Goal: Transaction & Acquisition: Book appointment/travel/reservation

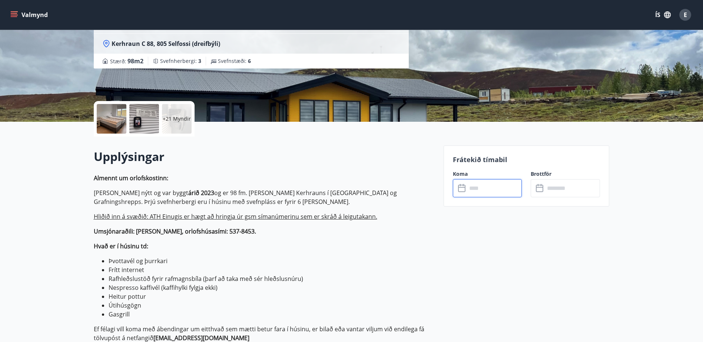
scroll to position [111, 0]
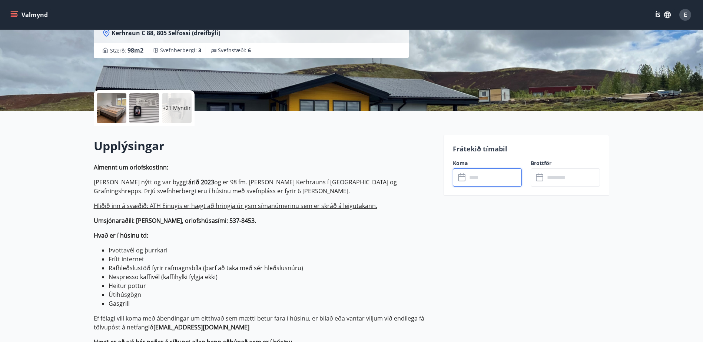
click at [475, 176] on input "text" at bounding box center [494, 178] width 55 height 18
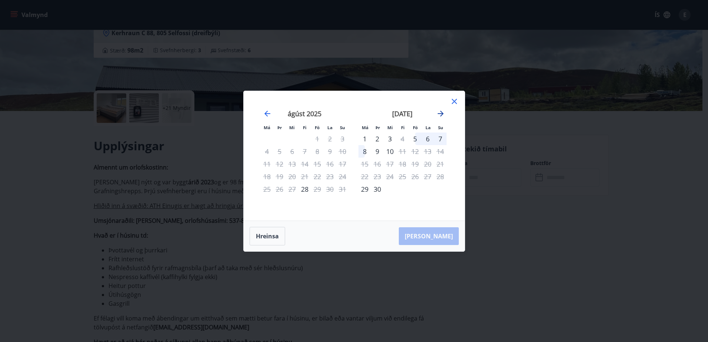
click at [443, 112] on icon "Move forward to switch to the next month." at bounding box center [440, 113] width 9 height 9
click at [416, 139] on div "3" at bounding box center [415, 139] width 13 height 13
click at [452, 98] on icon at bounding box center [454, 101] width 9 height 9
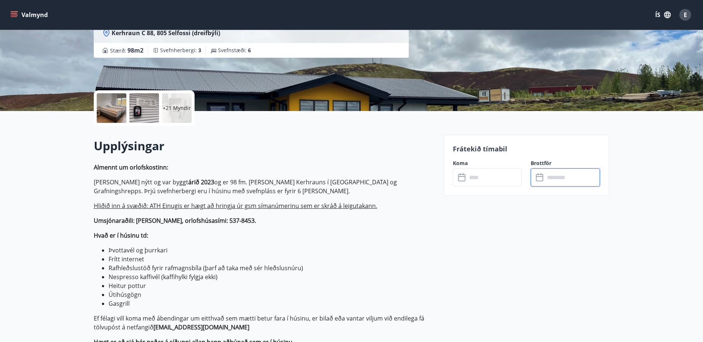
click at [558, 176] on input "text" at bounding box center [572, 178] width 55 height 18
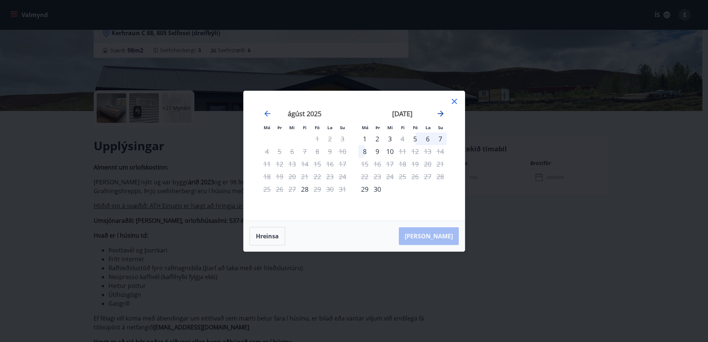
click at [444, 112] on icon "Move forward to switch to the next month." at bounding box center [440, 113] width 9 height 9
click at [366, 152] on div "6" at bounding box center [365, 151] width 13 height 13
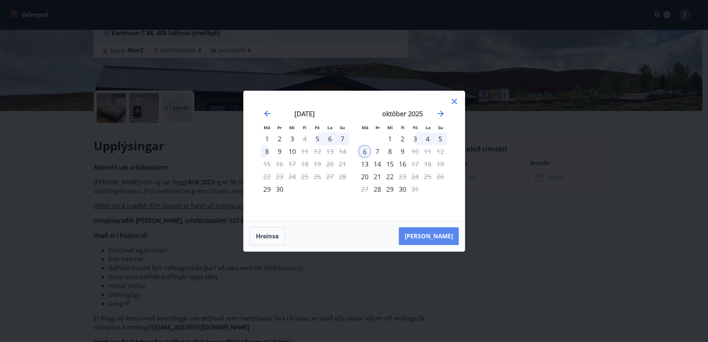
click at [447, 233] on button "[PERSON_NAME]" at bounding box center [429, 236] width 60 height 18
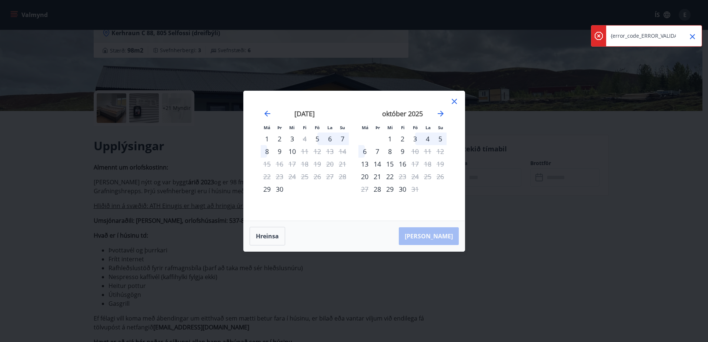
click at [694, 36] on icon "Close" at bounding box center [692, 36] width 5 height 5
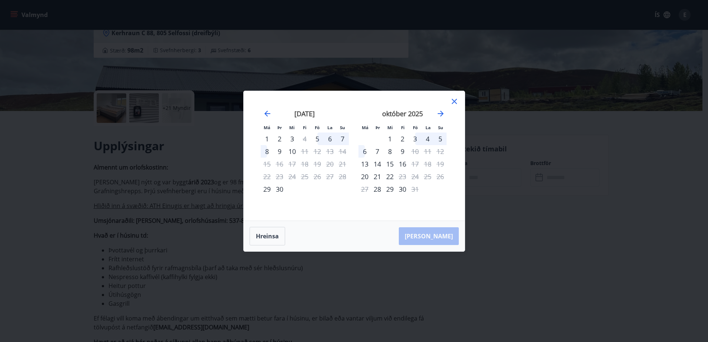
click at [453, 105] on icon at bounding box center [454, 101] width 9 height 9
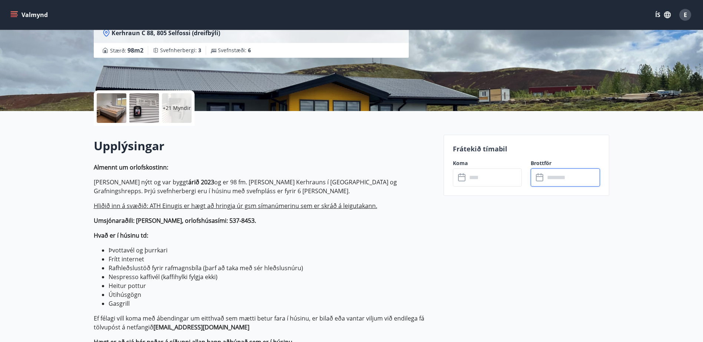
click at [497, 176] on input "text" at bounding box center [494, 178] width 55 height 18
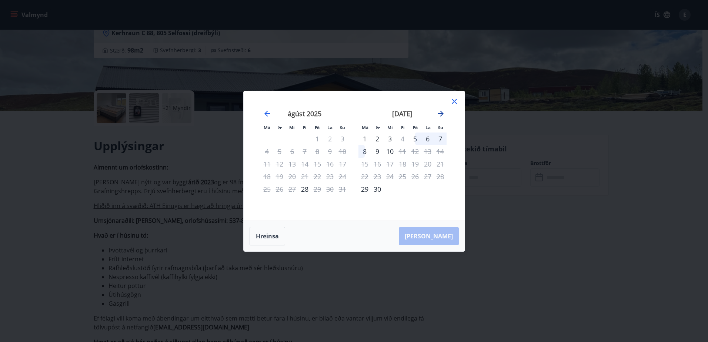
click at [439, 113] on icon "Move forward to switch to the next month." at bounding box center [441, 114] width 6 height 6
click at [416, 138] on div "3" at bounding box center [415, 139] width 13 height 13
click at [362, 152] on div "6" at bounding box center [365, 151] width 13 height 13
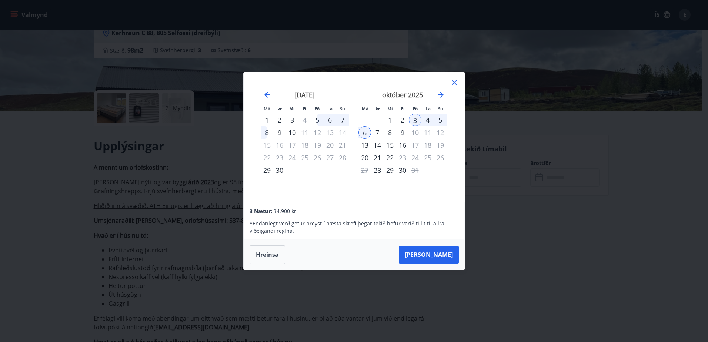
click at [438, 119] on div "5" at bounding box center [440, 120] width 13 height 13
click at [275, 255] on button "Hreinsa" at bounding box center [268, 255] width 36 height 19
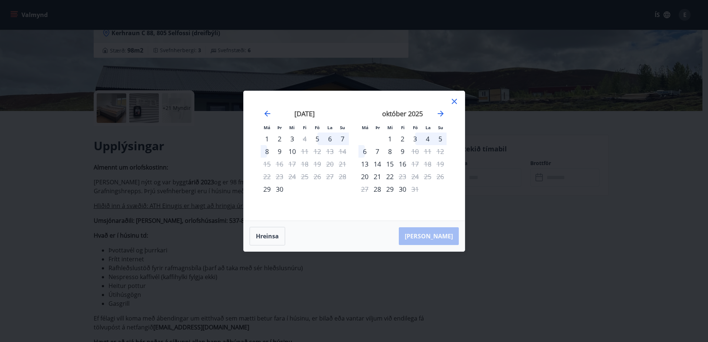
click at [416, 140] on div "3" at bounding box center [415, 139] width 13 height 13
click at [440, 138] on div "5" at bounding box center [440, 139] width 13 height 13
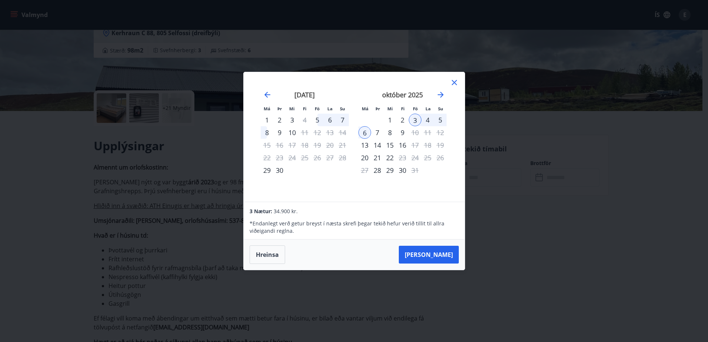
click at [458, 80] on icon at bounding box center [454, 82] width 9 height 9
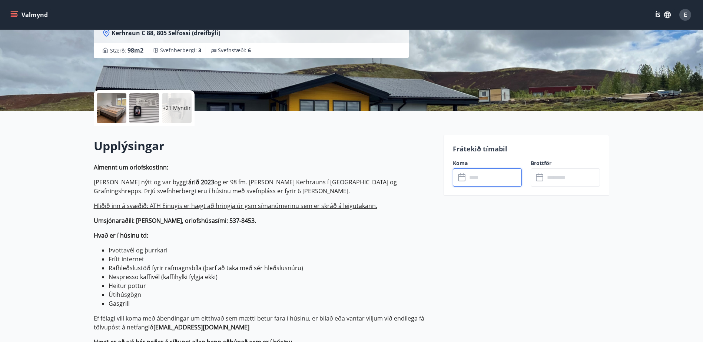
click at [480, 173] on input "text" at bounding box center [494, 178] width 55 height 18
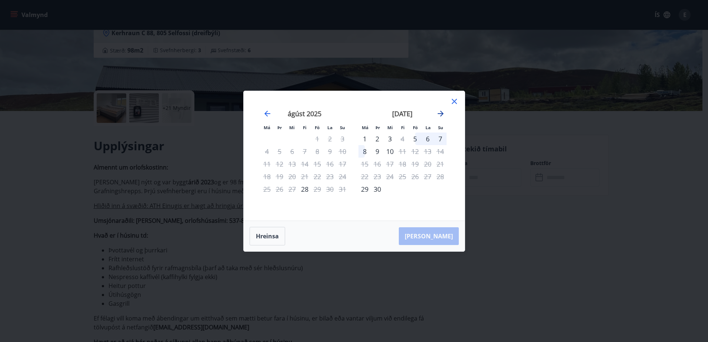
click at [443, 114] on icon "Move forward to switch to the next month." at bounding box center [441, 114] width 6 height 6
click at [416, 138] on div "3" at bounding box center [415, 139] width 13 height 13
click at [442, 137] on div "5" at bounding box center [440, 139] width 13 height 13
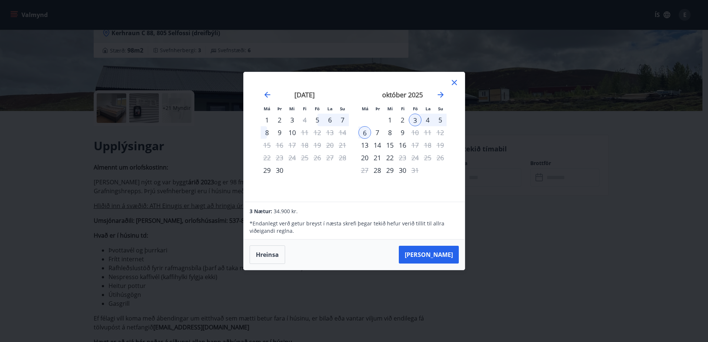
click at [452, 80] on icon at bounding box center [454, 82] width 9 height 9
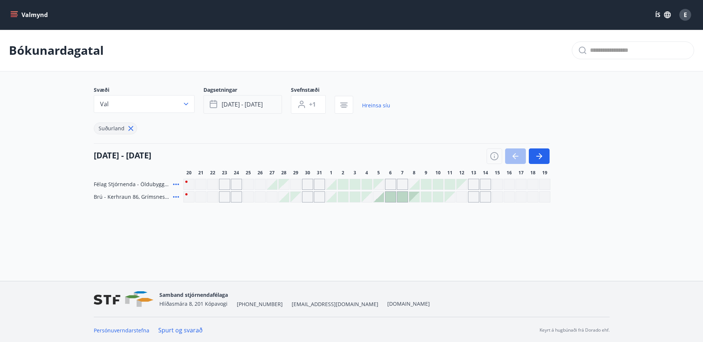
click at [260, 106] on span "[DATE] - [DATE]" at bounding box center [242, 104] width 41 height 8
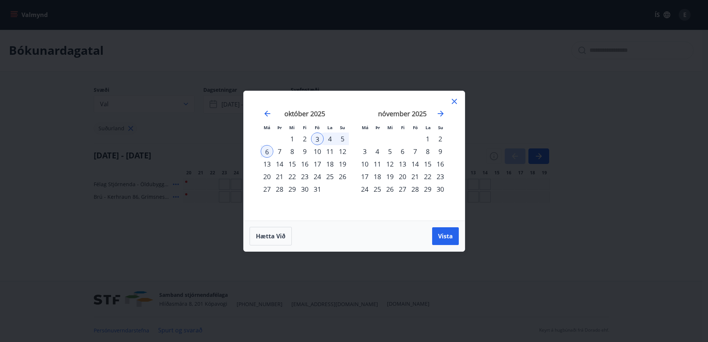
click at [267, 150] on div "6" at bounding box center [267, 151] width 13 height 13
click at [317, 137] on div "3" at bounding box center [317, 139] width 13 height 13
click at [342, 137] on div "5" at bounding box center [342, 139] width 13 height 13
click at [449, 240] on span "Vista" at bounding box center [445, 236] width 15 height 8
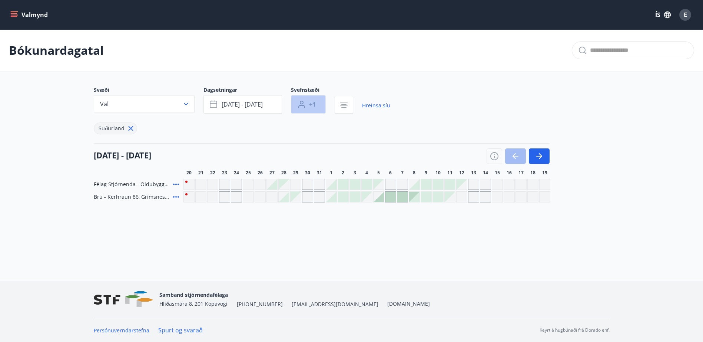
click at [311, 104] on span "+1" at bounding box center [312, 104] width 7 height 8
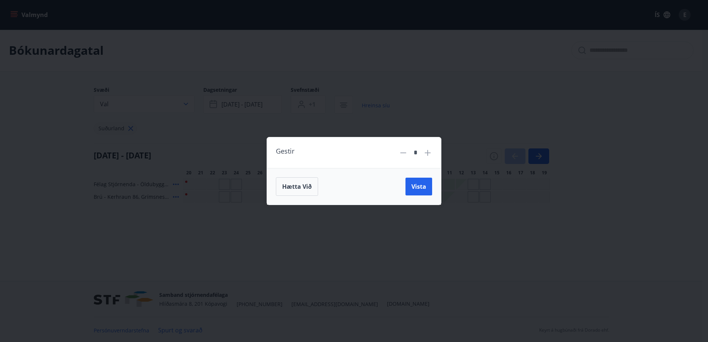
click at [429, 155] on icon at bounding box center [427, 153] width 9 height 9
type input "*"
click at [418, 182] on button "Vista" at bounding box center [419, 187] width 27 height 18
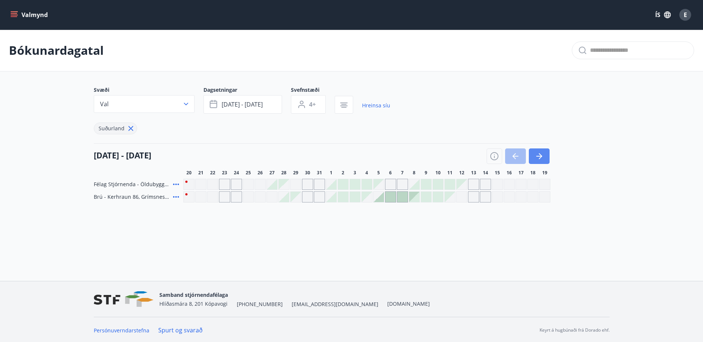
click at [541, 162] on button "button" at bounding box center [539, 157] width 21 height 16
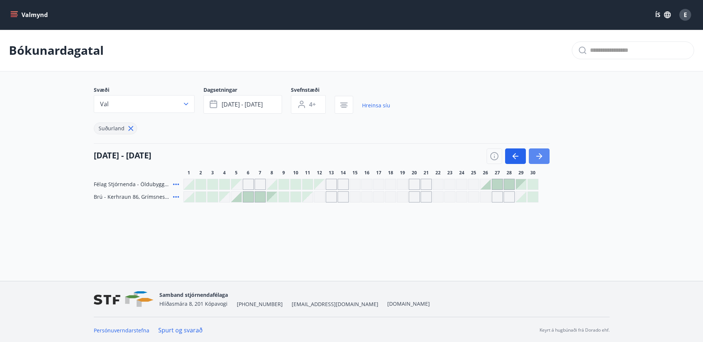
click at [541, 162] on button "button" at bounding box center [539, 157] width 21 height 16
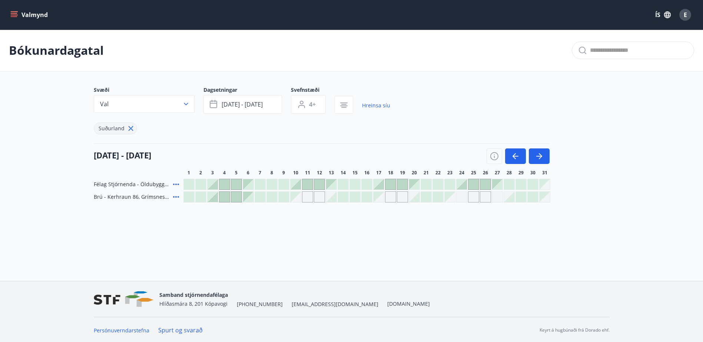
click at [177, 195] on icon at bounding box center [176, 197] width 9 height 9
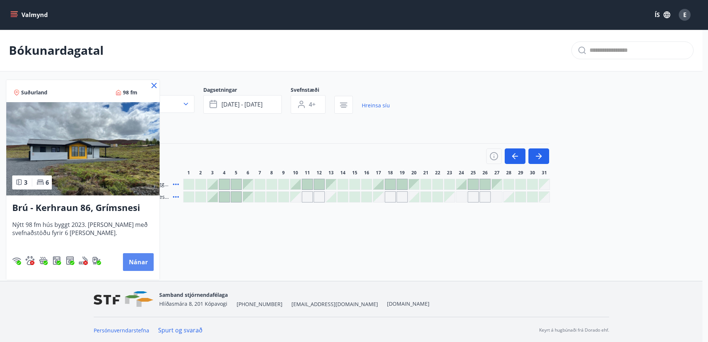
click at [134, 260] on button "Nánar" at bounding box center [138, 262] width 31 height 18
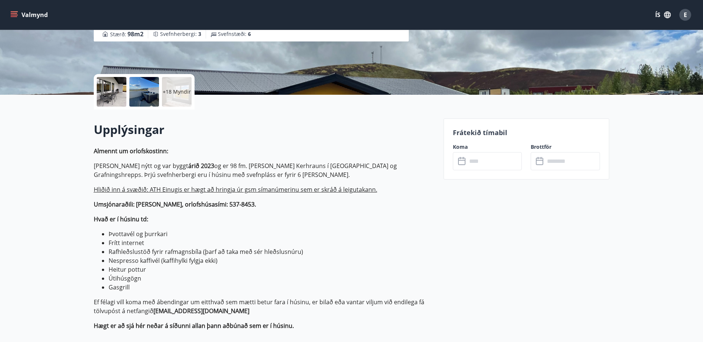
scroll to position [148, 0]
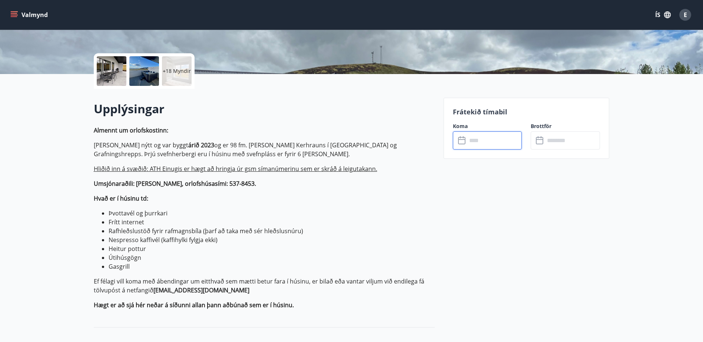
click at [497, 142] on input "text" at bounding box center [494, 141] width 55 height 18
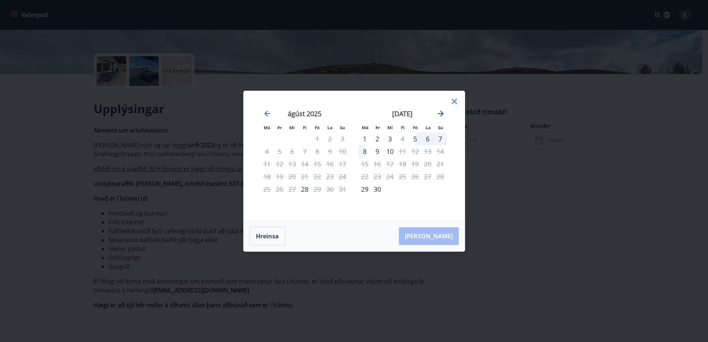
click at [442, 113] on icon "Move forward to switch to the next month." at bounding box center [441, 114] width 6 height 6
click at [416, 139] on div "3" at bounding box center [415, 139] width 13 height 13
click at [441, 138] on div "5" at bounding box center [440, 139] width 13 height 13
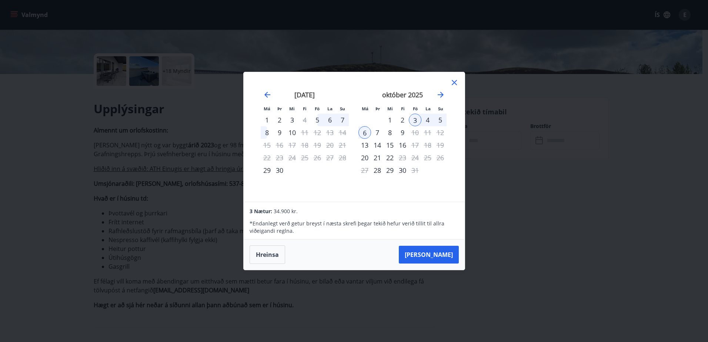
click at [455, 83] on icon at bounding box center [454, 82] width 5 height 5
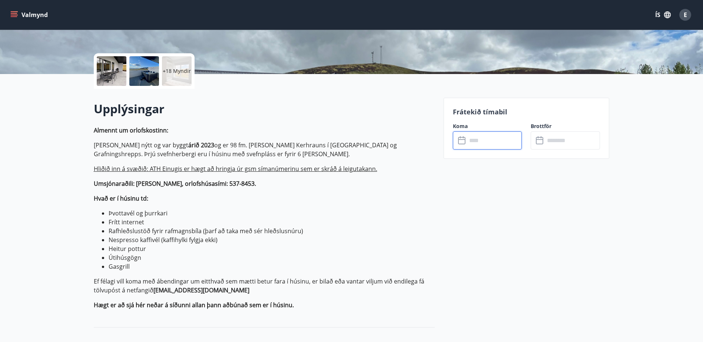
scroll to position [0, 0]
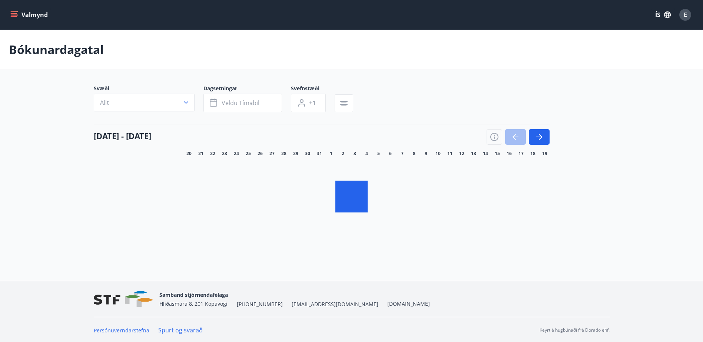
click at [13, 13] on icon "menu" at bounding box center [14, 13] width 7 height 1
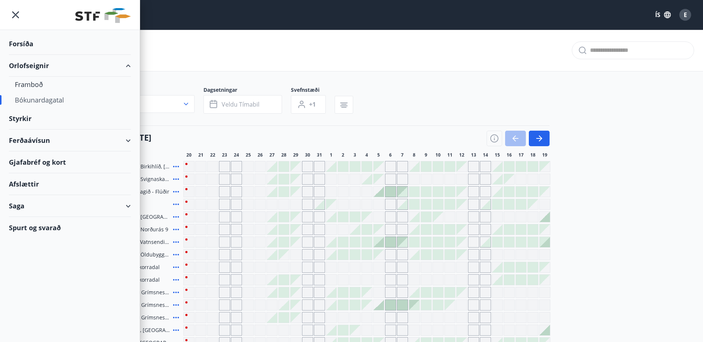
click at [29, 98] on div "Bókunardagatal" at bounding box center [70, 100] width 110 height 16
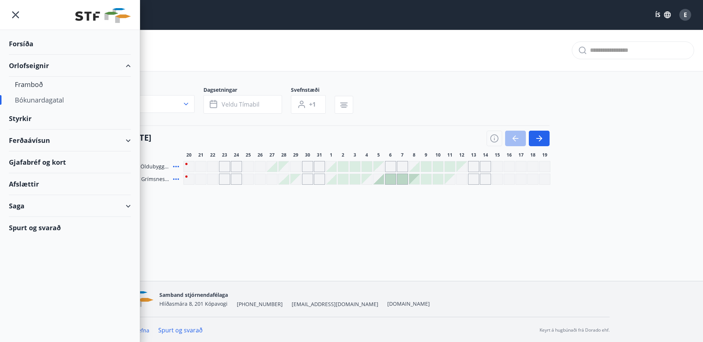
type input "*"
click at [30, 97] on div "Bókunardagatal" at bounding box center [70, 100] width 110 height 16
click at [30, 83] on div "Framboð" at bounding box center [70, 85] width 110 height 16
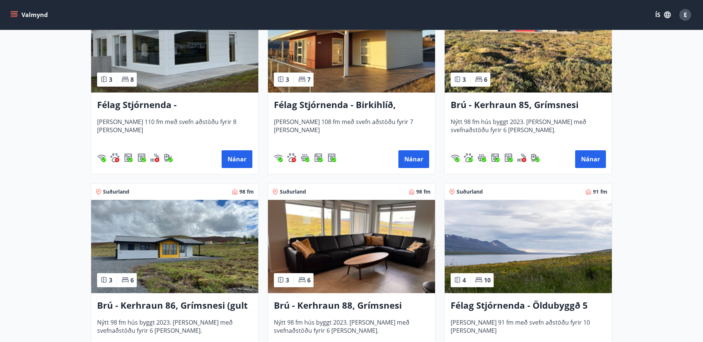
scroll to position [1778, 0]
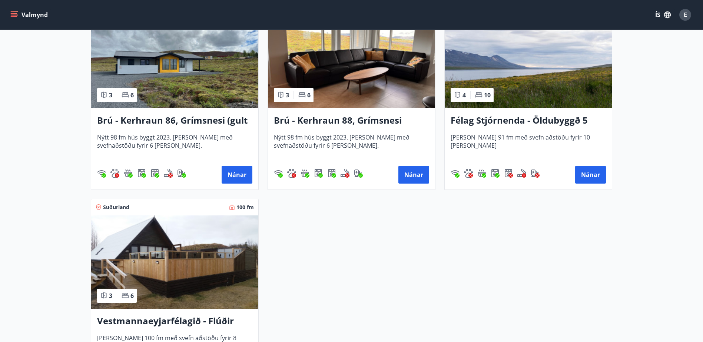
click at [170, 123] on h3 "Brú - Kerhraun 86, Grímsnesi (gult hús)" at bounding box center [174, 120] width 155 height 13
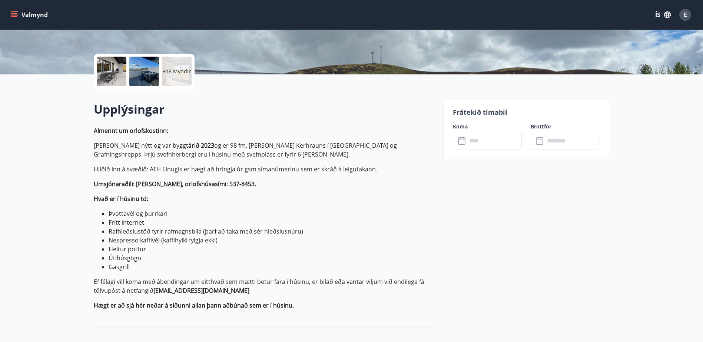
scroll to position [148, 0]
click at [494, 146] on input "text" at bounding box center [494, 141] width 55 height 18
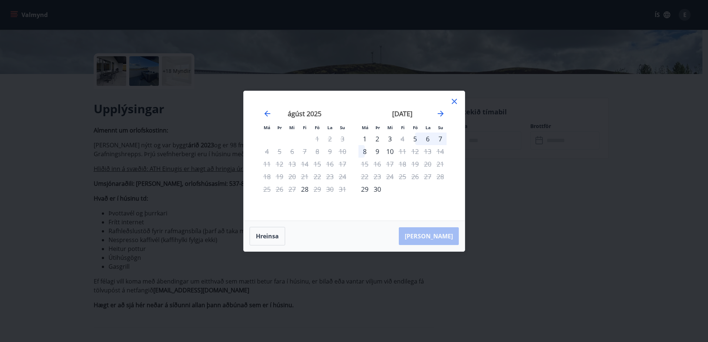
click at [453, 104] on icon at bounding box center [454, 101] width 9 height 9
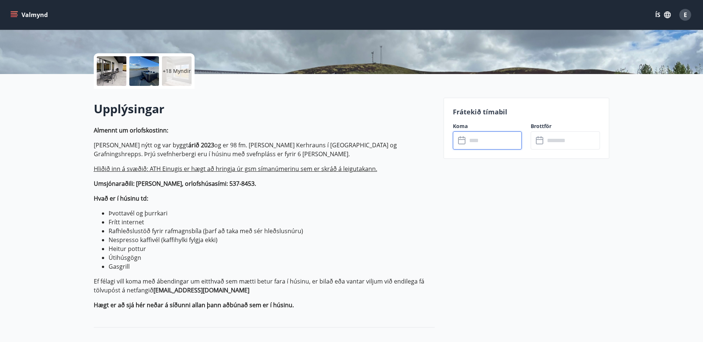
click at [516, 144] on input "text" at bounding box center [494, 141] width 55 height 18
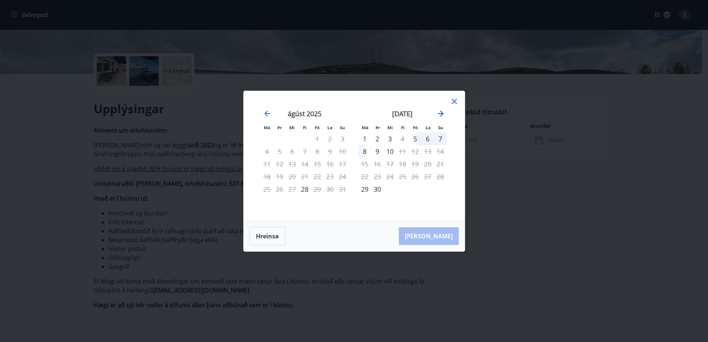
click at [440, 113] on icon "Move forward to switch to the next month." at bounding box center [440, 113] width 9 height 9
click at [415, 139] on div "3" at bounding box center [415, 139] width 13 height 13
click at [427, 139] on div "4" at bounding box center [428, 139] width 13 height 13
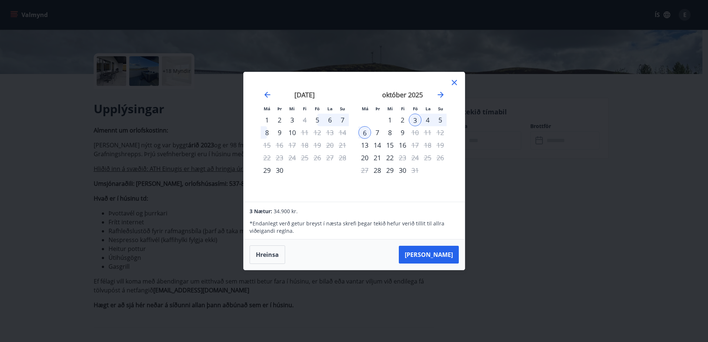
click at [441, 122] on div "5" at bounding box center [440, 120] width 13 height 13
click at [455, 81] on icon at bounding box center [454, 82] width 9 height 9
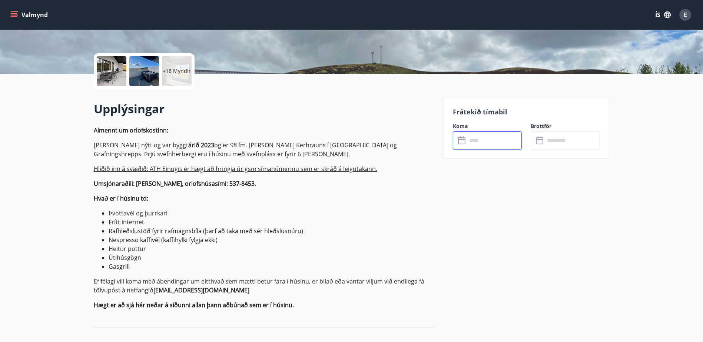
click at [19, 13] on button "Valmynd" at bounding box center [30, 14] width 42 height 13
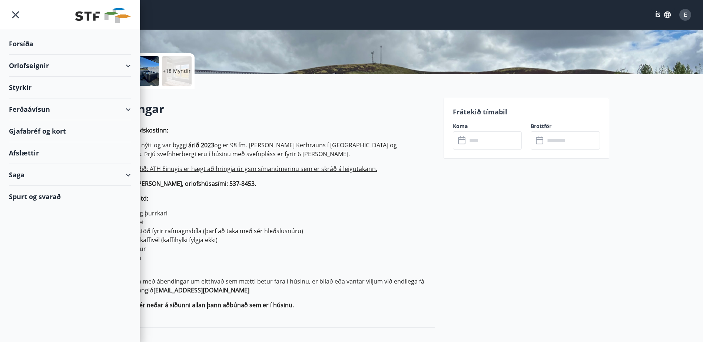
click at [17, 45] on div "Forsíða" at bounding box center [70, 44] width 122 height 22
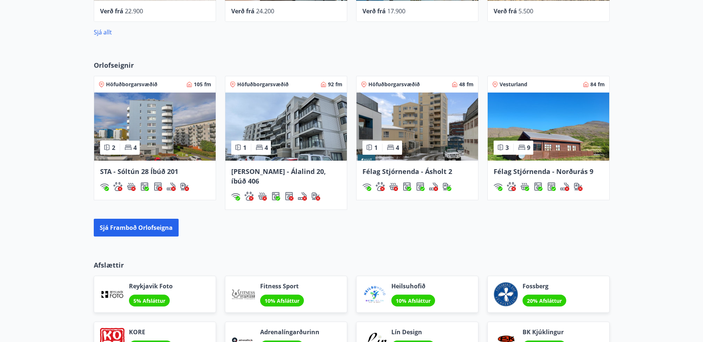
scroll to position [482, 0]
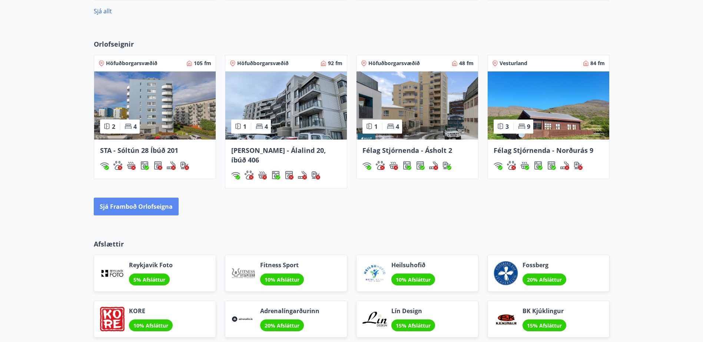
click at [172, 200] on button "Sjá framboð orlofseigna" at bounding box center [136, 207] width 85 height 18
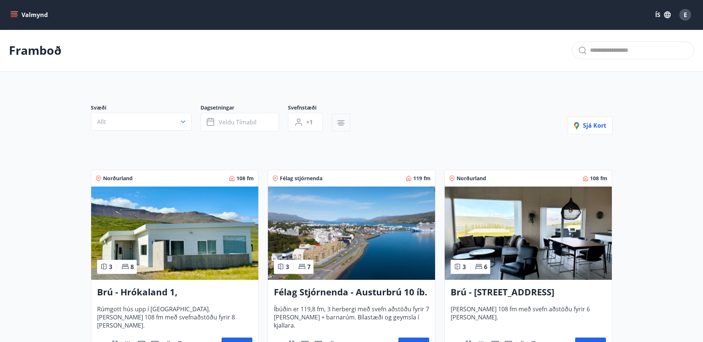
click at [343, 123] on icon "button" at bounding box center [340, 123] width 7 height 1
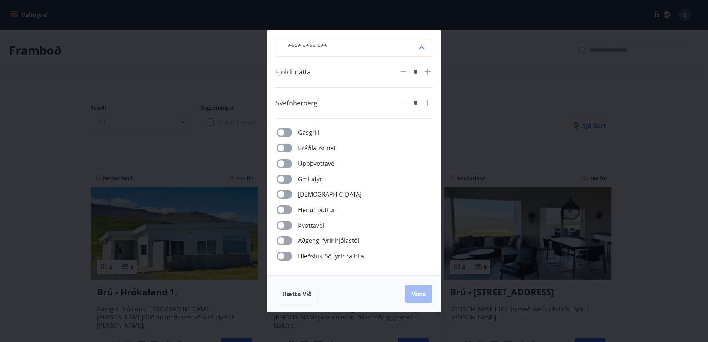
click at [429, 71] on icon at bounding box center [427, 71] width 9 height 9
type input "*"
click at [421, 46] on icon at bounding box center [422, 47] width 9 height 9
click at [308, 63] on li "[PERSON_NAME] tegundir" at bounding box center [354, 63] width 156 height 13
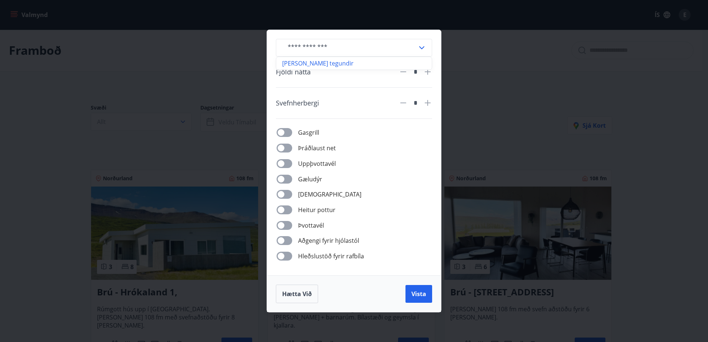
type input "**********"
click at [283, 206] on span at bounding box center [285, 210] width 16 height 9
click at [284, 236] on div "**********" at bounding box center [354, 153] width 174 height 246
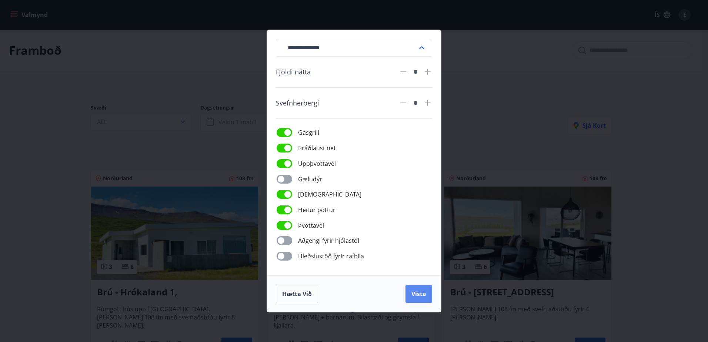
click at [419, 293] on span "Vista" at bounding box center [419, 294] width 15 height 8
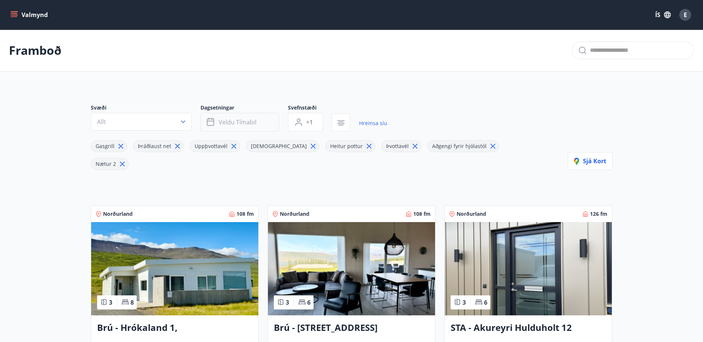
click at [235, 118] on span "Veldu tímabil" at bounding box center [238, 122] width 38 height 8
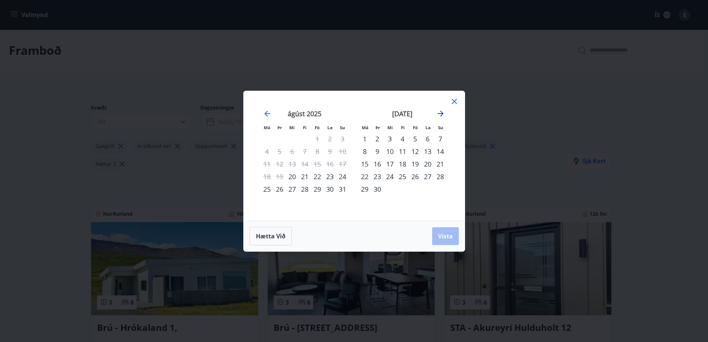
click at [439, 113] on icon "Move forward to switch to the next month." at bounding box center [441, 114] width 6 height 6
click at [416, 135] on div "3" at bounding box center [415, 139] width 13 height 13
click at [438, 136] on div "5" at bounding box center [440, 139] width 13 height 13
click at [454, 238] on button "Vista" at bounding box center [445, 236] width 27 height 18
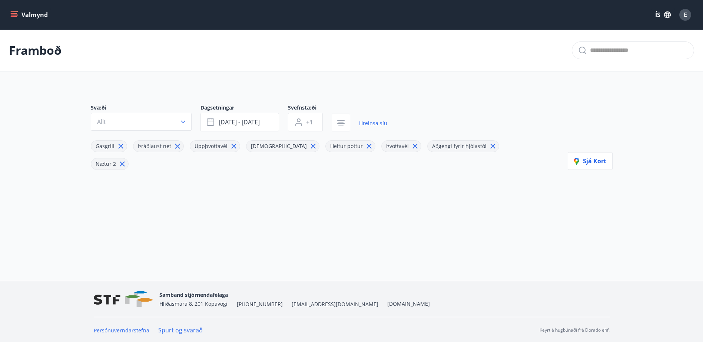
click at [174, 122] on button "Allt" at bounding box center [141, 122] width 101 height 18
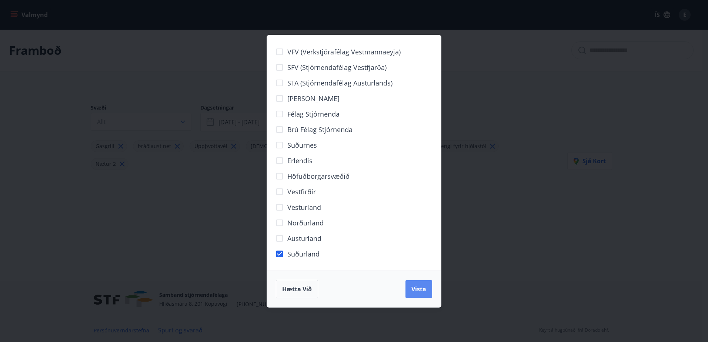
click at [423, 286] on span "Vista" at bounding box center [419, 289] width 15 height 8
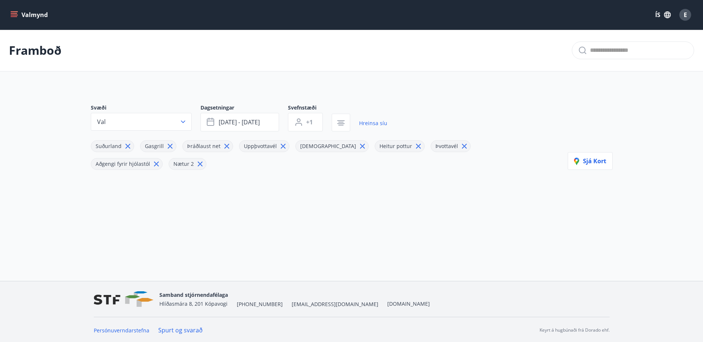
click at [125, 143] on icon at bounding box center [128, 146] width 8 height 8
click at [174, 144] on icon at bounding box center [177, 146] width 8 height 8
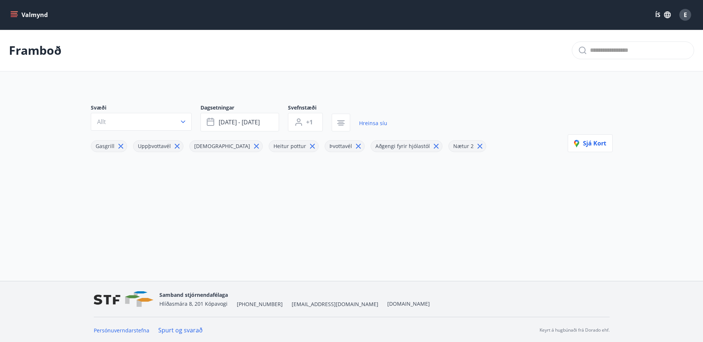
click at [121, 146] on icon at bounding box center [121, 146] width 8 height 8
click at [212, 145] on icon at bounding box center [214, 146] width 5 height 5
click at [136, 147] on icon at bounding box center [135, 146] width 8 height 8
click at [178, 145] on icon at bounding box center [180, 146] width 5 height 5
click at [210, 146] on icon at bounding box center [212, 146] width 5 height 5
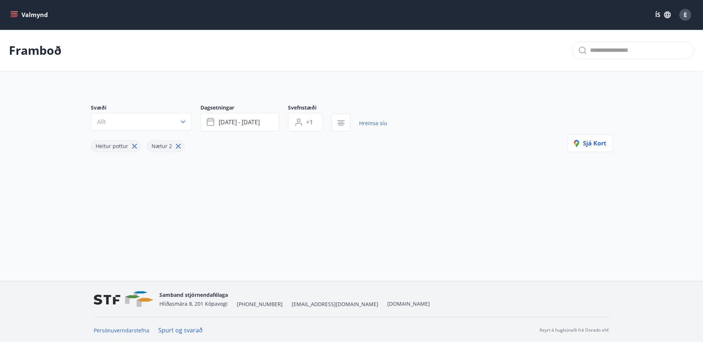
click at [134, 147] on icon at bounding box center [134, 146] width 5 height 5
click at [121, 145] on icon at bounding box center [122, 146] width 8 height 8
type input "*"
click at [343, 118] on button "button" at bounding box center [341, 123] width 19 height 18
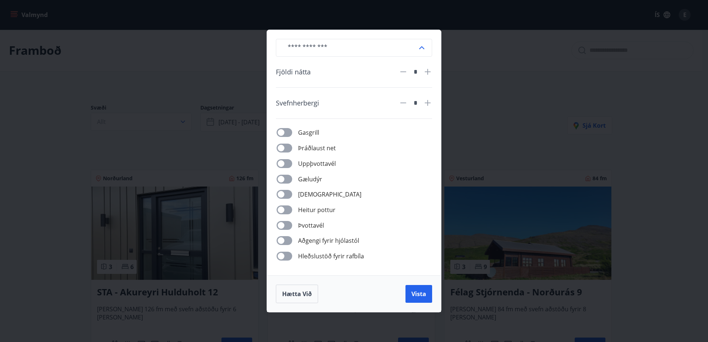
click at [420, 44] on icon at bounding box center [422, 47] width 9 height 9
click at [297, 66] on li "[PERSON_NAME] tegundir" at bounding box center [354, 63] width 156 height 13
type input "**********"
click at [431, 71] on icon at bounding box center [427, 71] width 9 height 9
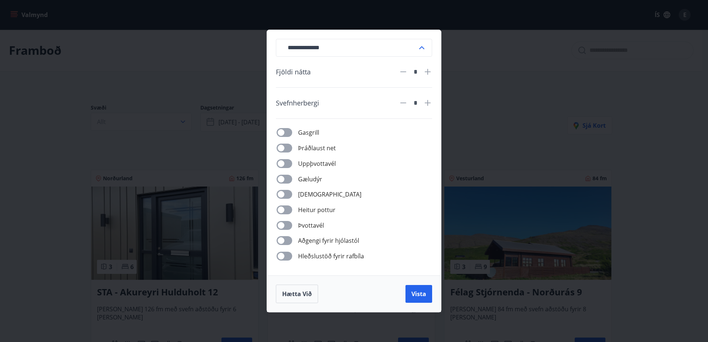
type input "*"
click at [416, 296] on span "Vista" at bounding box center [419, 294] width 15 height 8
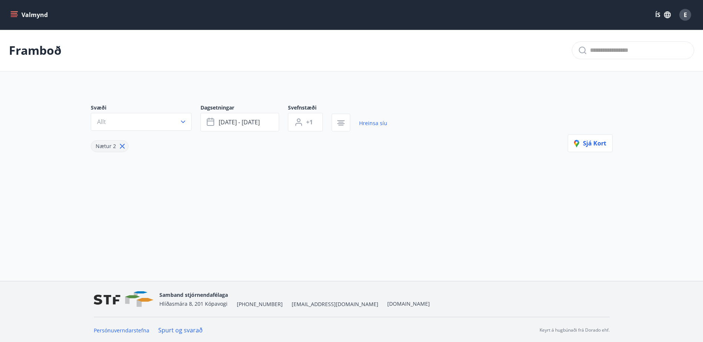
click at [120, 144] on icon at bounding box center [122, 146] width 5 height 5
type input "*"
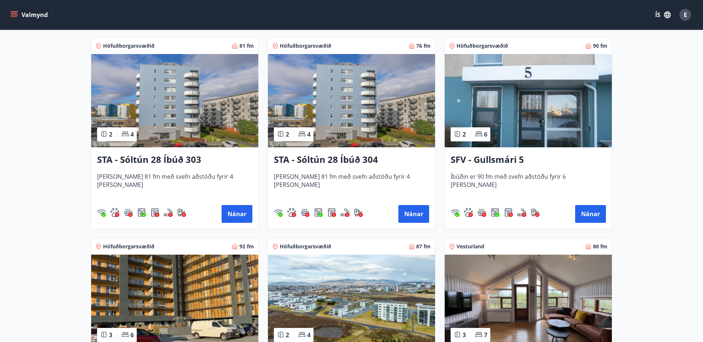
scroll to position [630, 0]
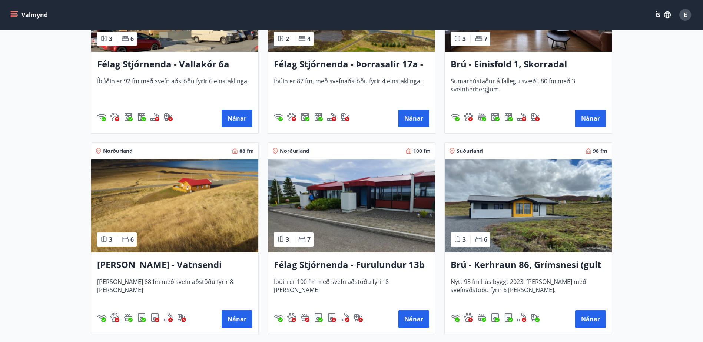
click at [538, 236] on img at bounding box center [528, 205] width 167 height 93
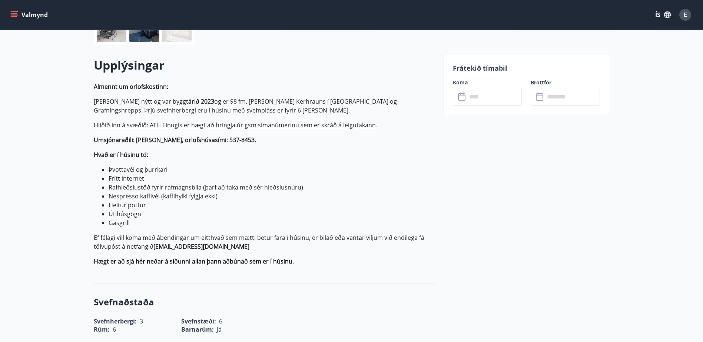
scroll to position [205, 0]
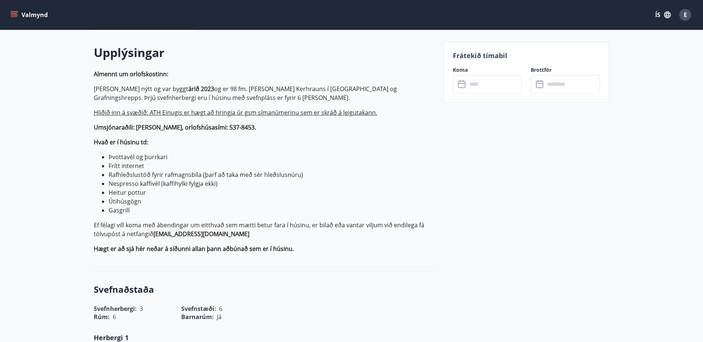
click at [495, 80] on input "text" at bounding box center [494, 84] width 55 height 18
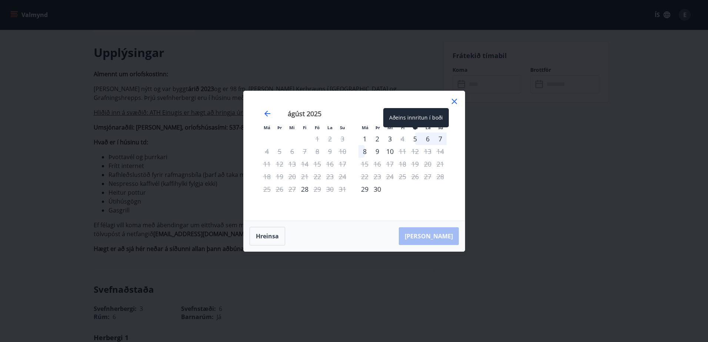
click at [416, 139] on div "5" at bounding box center [415, 139] width 13 height 13
click at [440, 111] on icon "Move forward to switch to the next month." at bounding box center [440, 113] width 9 height 9
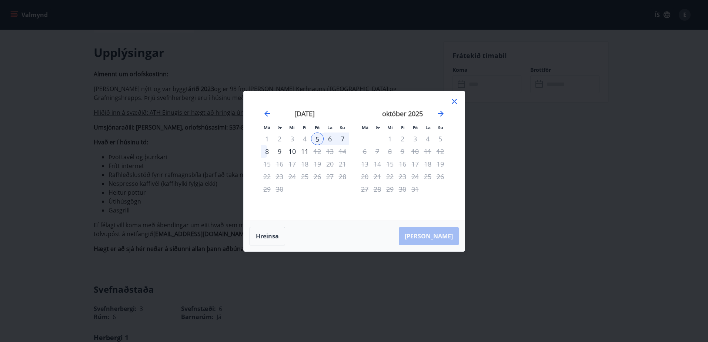
click at [453, 100] on icon at bounding box center [454, 101] width 5 height 5
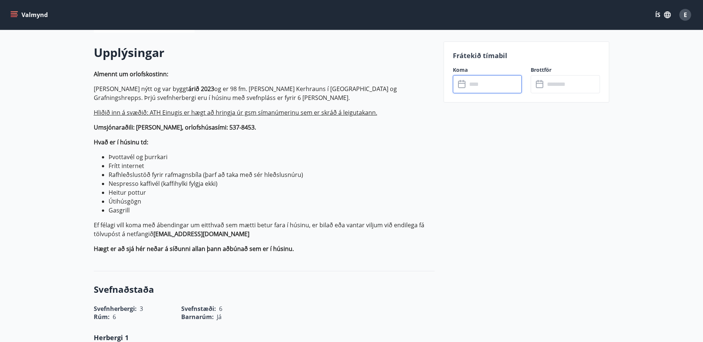
click at [466, 75] on div "Koma ​ ​" at bounding box center [483, 79] width 78 height 27
click at [475, 86] on input "text" at bounding box center [494, 84] width 55 height 18
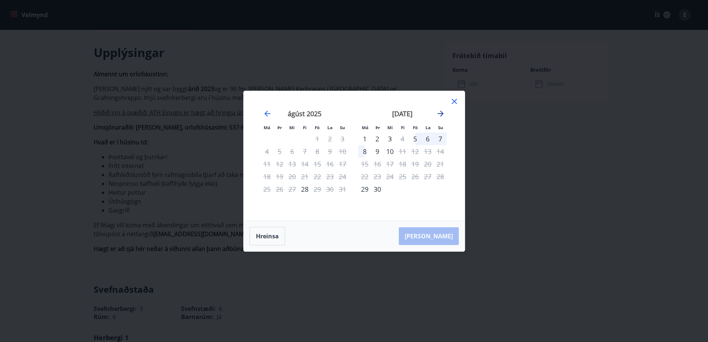
click at [443, 112] on icon "Move forward to switch to the next month." at bounding box center [440, 113] width 9 height 9
click at [417, 138] on div "3" at bounding box center [415, 139] width 13 height 13
click at [438, 137] on div "5" at bounding box center [440, 139] width 13 height 13
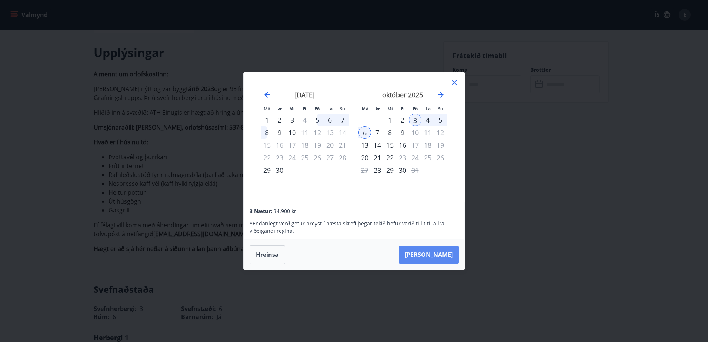
click at [435, 252] on button "[PERSON_NAME]" at bounding box center [429, 255] width 60 height 18
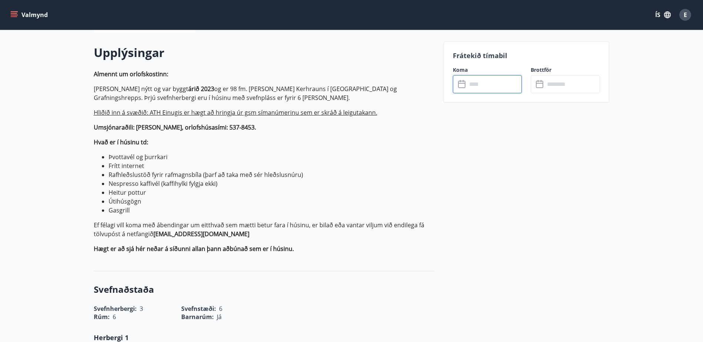
type input "******"
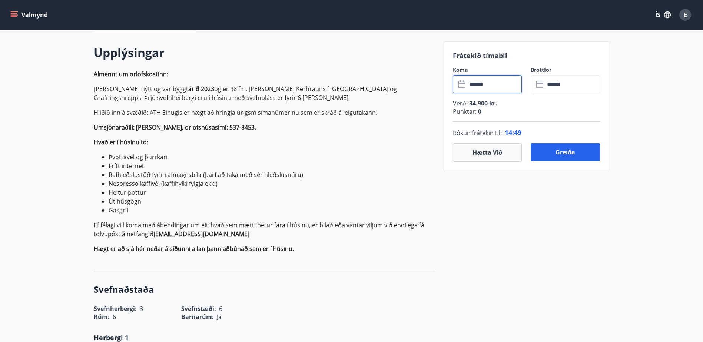
click at [540, 84] on icon at bounding box center [540, 84] width 9 height 9
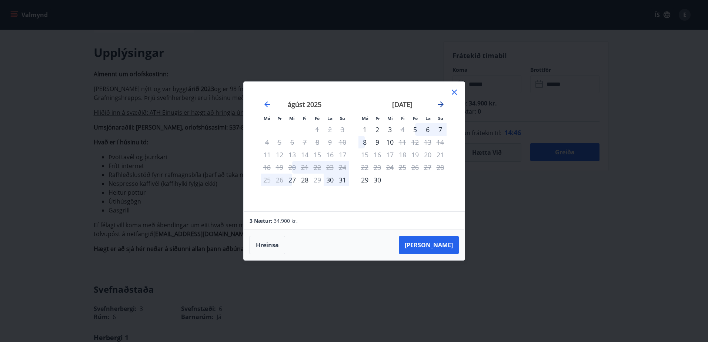
click at [443, 106] on icon "Move forward to switch to the next month." at bounding box center [440, 104] width 9 height 9
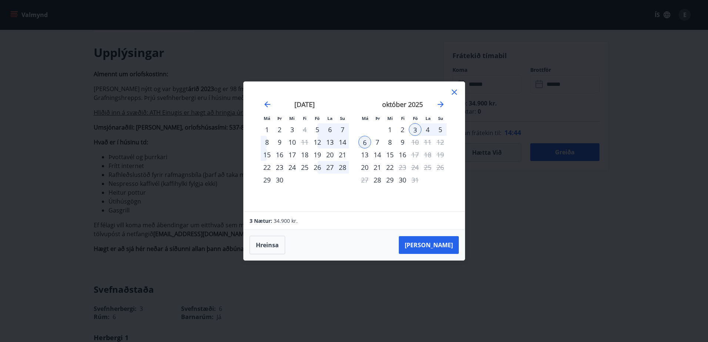
click at [439, 130] on div "5" at bounding box center [440, 129] width 13 height 13
click at [439, 129] on div "5" at bounding box center [440, 129] width 13 height 13
click at [439, 128] on div "5" at bounding box center [440, 129] width 13 height 13
click at [439, 127] on div "5" at bounding box center [440, 129] width 13 height 13
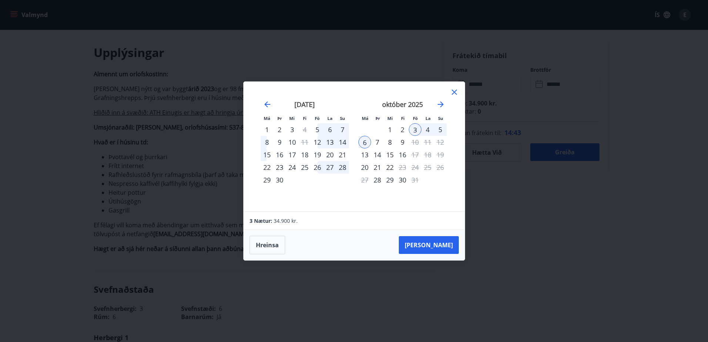
click at [439, 127] on div "5" at bounding box center [440, 129] width 13 height 13
click at [278, 243] on button "Hreinsa" at bounding box center [268, 245] width 36 height 19
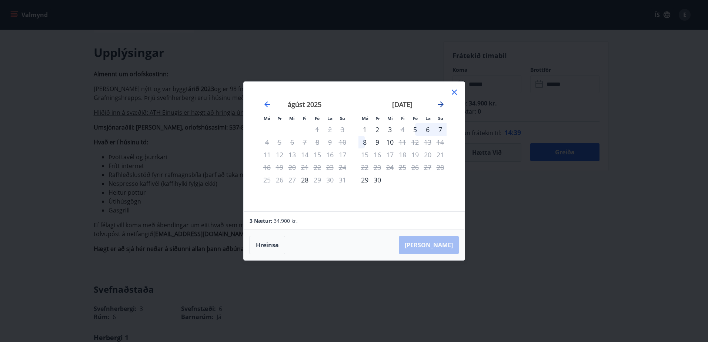
click at [438, 105] on icon "Move forward to switch to the next month." at bounding box center [441, 105] width 6 height 6
click at [451, 92] on icon at bounding box center [454, 92] width 9 height 9
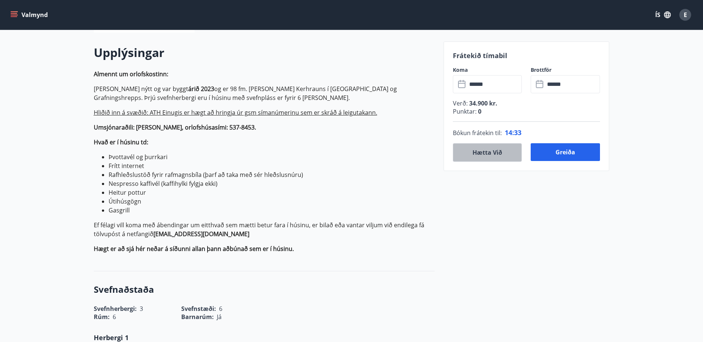
click at [510, 152] on button "Hætta við" at bounding box center [487, 152] width 69 height 19
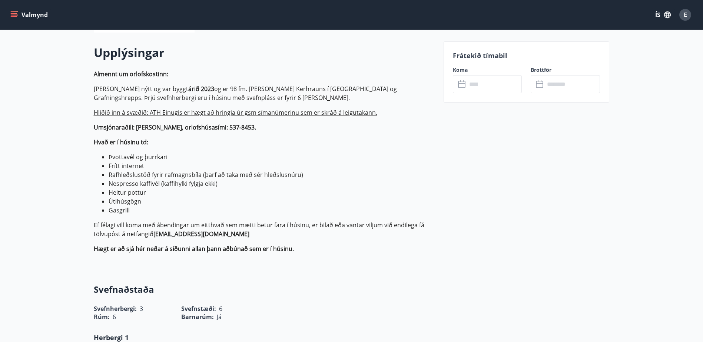
click at [39, 14] on button "Valmynd" at bounding box center [30, 14] width 42 height 13
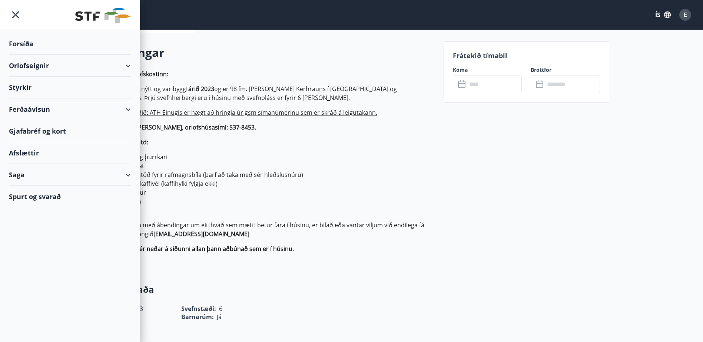
click at [129, 65] on div "Orlofseignir" at bounding box center [70, 66] width 122 height 22
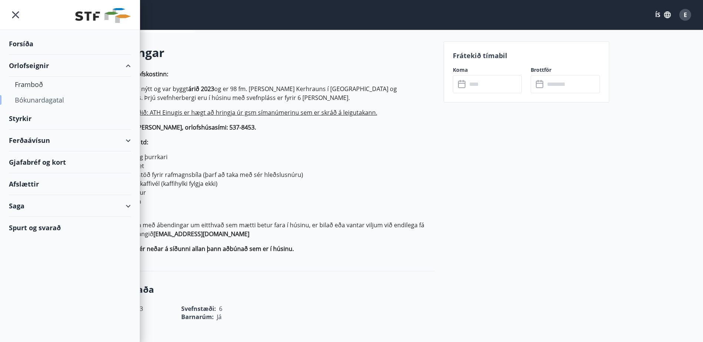
click at [30, 100] on div "Bókunardagatal" at bounding box center [70, 100] width 110 height 16
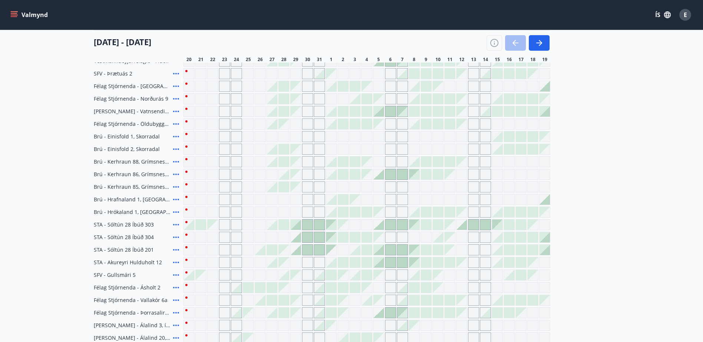
scroll to position [130, 0]
click at [175, 173] on icon at bounding box center [176, 174] width 9 height 9
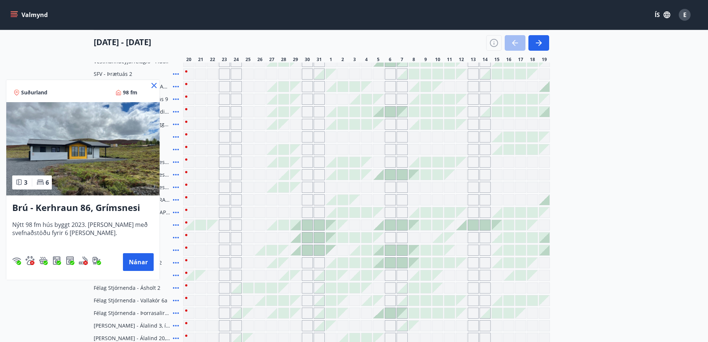
click at [153, 87] on icon at bounding box center [154, 85] width 5 height 5
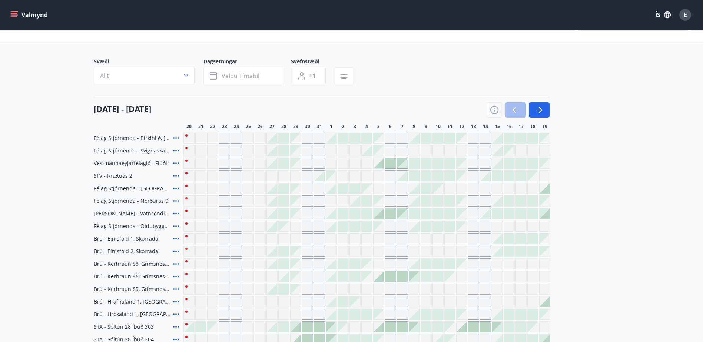
scroll to position [19, 0]
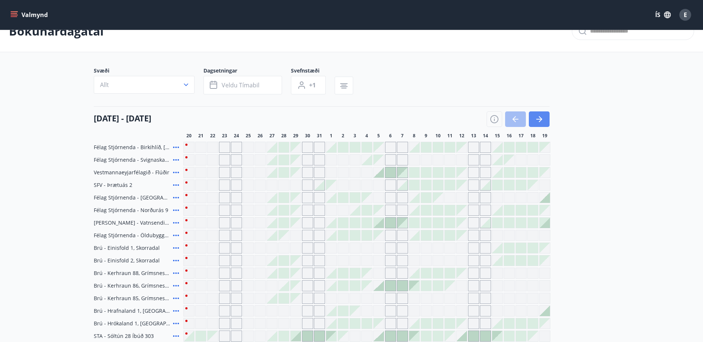
click at [543, 117] on icon "button" at bounding box center [539, 119] width 9 height 9
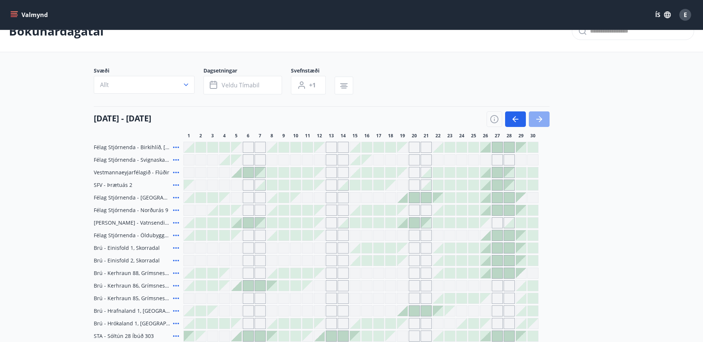
click at [543, 117] on icon "button" at bounding box center [539, 119] width 9 height 9
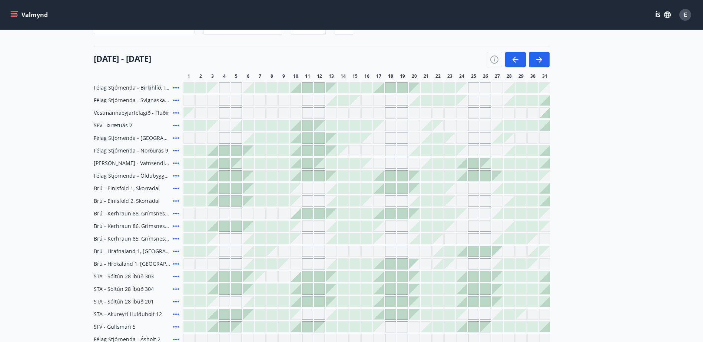
scroll to position [93, 0]
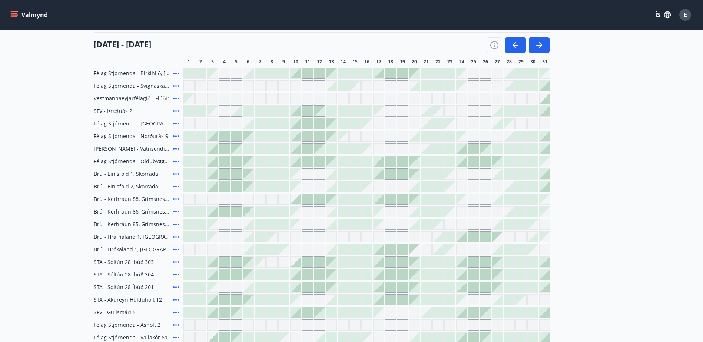
click at [174, 198] on icon at bounding box center [176, 199] width 9 height 9
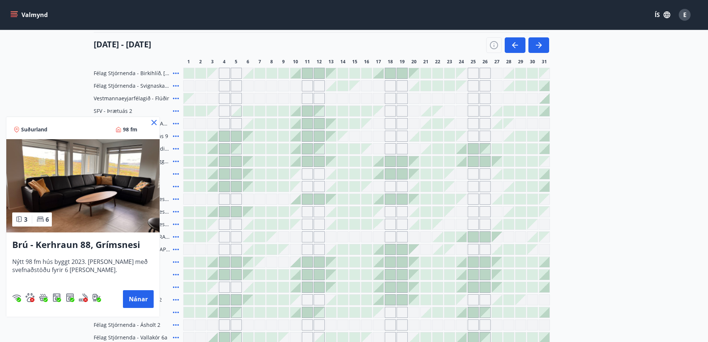
click at [152, 122] on icon at bounding box center [154, 122] width 9 height 9
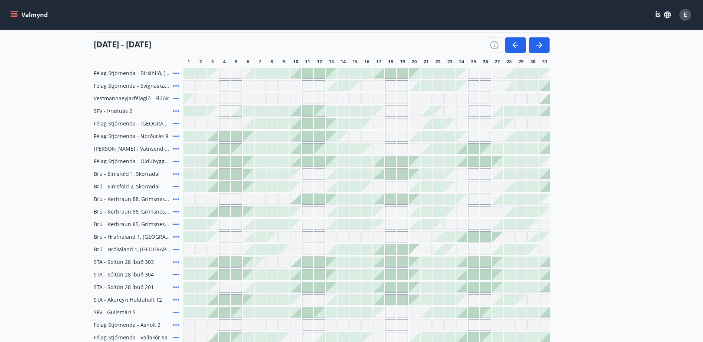
click at [214, 211] on div at bounding box center [212, 212] width 10 height 10
click at [175, 225] on icon at bounding box center [176, 224] width 9 height 9
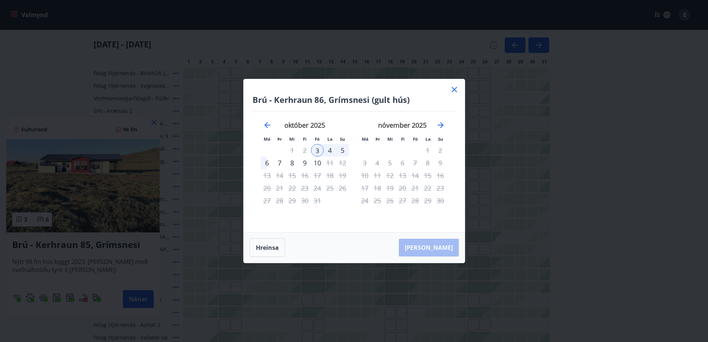
click at [458, 90] on icon at bounding box center [454, 89] width 9 height 9
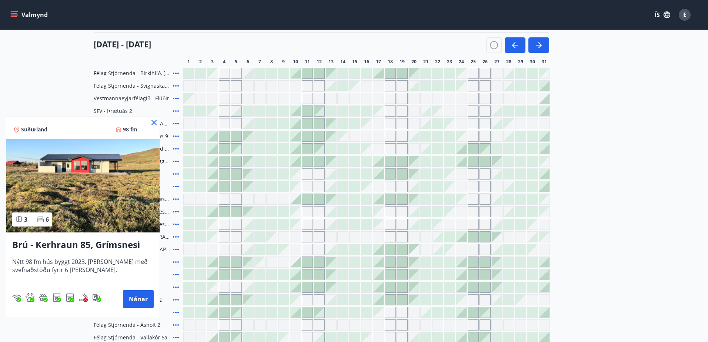
click at [152, 123] on icon at bounding box center [154, 122] width 9 height 9
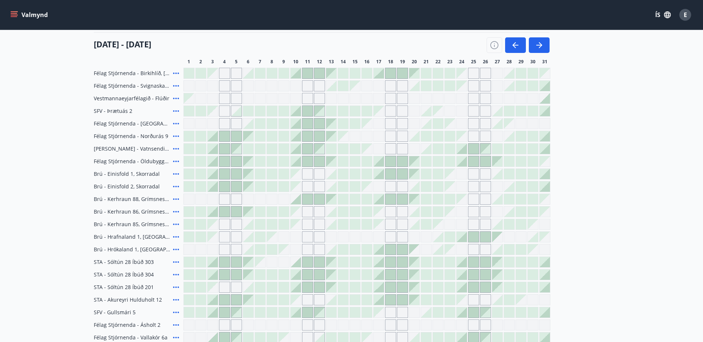
click at [177, 199] on icon at bounding box center [176, 199] width 6 height 1
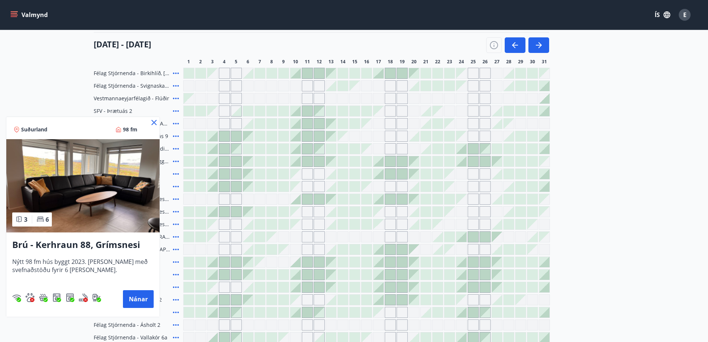
click at [153, 125] on icon at bounding box center [154, 122] width 9 height 9
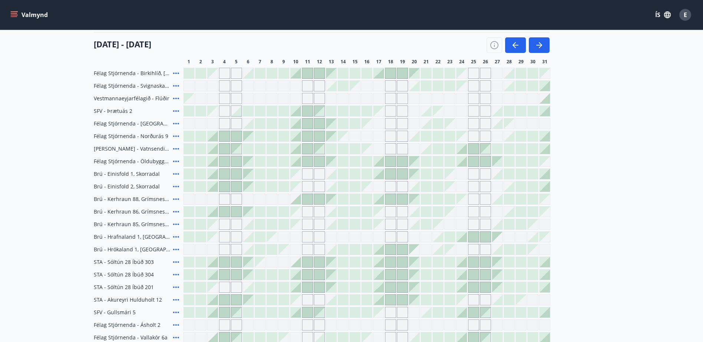
click at [214, 198] on div "Gráir dagar eru ekki bókanlegir" at bounding box center [212, 199] width 11 height 11
click at [211, 222] on div "Gráir dagar eru ekki bókanlegir" at bounding box center [212, 224] width 10 height 10
click at [222, 224] on div "Gráir dagar eru ekki bókanlegir" at bounding box center [224, 224] width 11 height 11
click at [237, 225] on div "Gráir dagar eru ekki bókanlegir" at bounding box center [236, 224] width 11 height 11
click at [220, 223] on div "Gráir dagar eru ekki bókanlegir" at bounding box center [224, 224] width 11 height 11
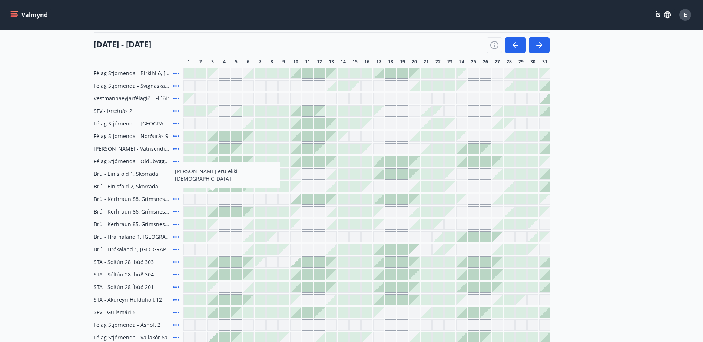
click at [215, 224] on div "Gráir dagar eru ekki bókanlegir" at bounding box center [212, 224] width 10 height 10
click at [176, 216] on div "Félag Stjórnenda - [GEOGRAPHIC_DATA], [GEOGRAPHIC_DATA] Félag Stjórnenda - Svig…" at bounding box center [352, 243] width 516 height 351
click at [493, 136] on div "Gráir dagar eru ekki bókanlegir" at bounding box center [497, 136] width 11 height 11
click at [244, 20] on button "Veldu tímabil" at bounding box center [242, 11] width 79 height 19
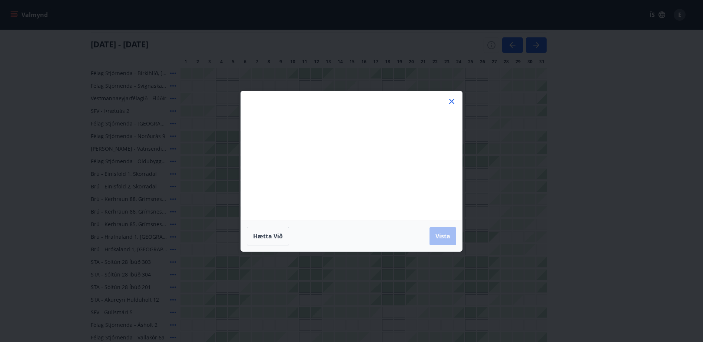
scroll to position [0, 0]
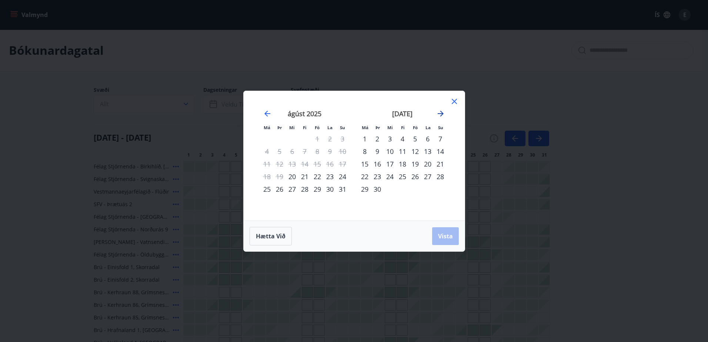
click at [441, 114] on icon "Move forward to switch to the next month." at bounding box center [441, 114] width 6 height 6
click at [415, 139] on div "3" at bounding box center [415, 139] width 13 height 13
click at [440, 138] on div "5" at bounding box center [440, 139] width 13 height 13
click at [447, 238] on span "Vista" at bounding box center [445, 236] width 15 height 8
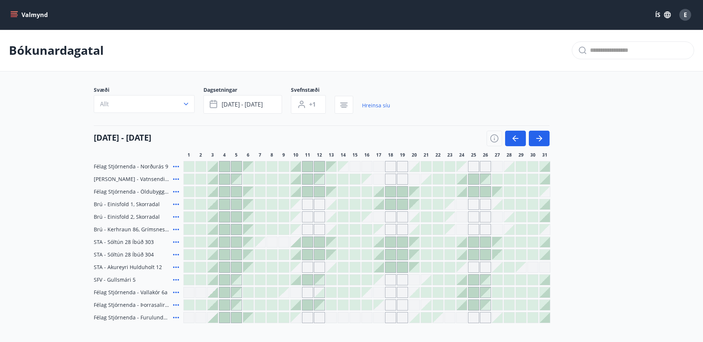
click at [215, 227] on div at bounding box center [212, 230] width 10 height 10
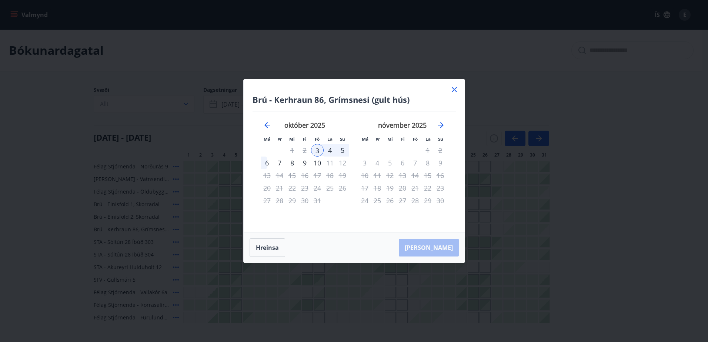
click at [340, 149] on div "5" at bounding box center [342, 150] width 13 height 13
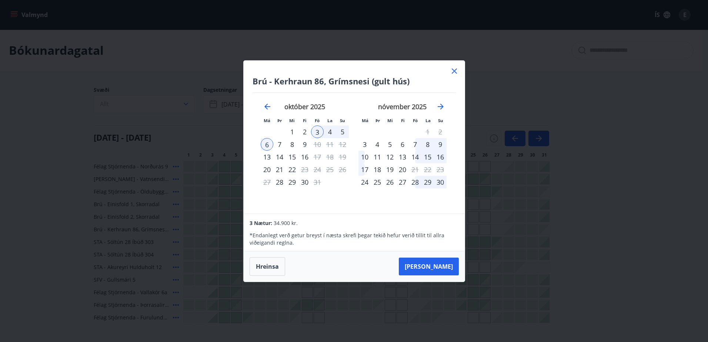
click at [458, 72] on icon at bounding box center [454, 71] width 9 height 9
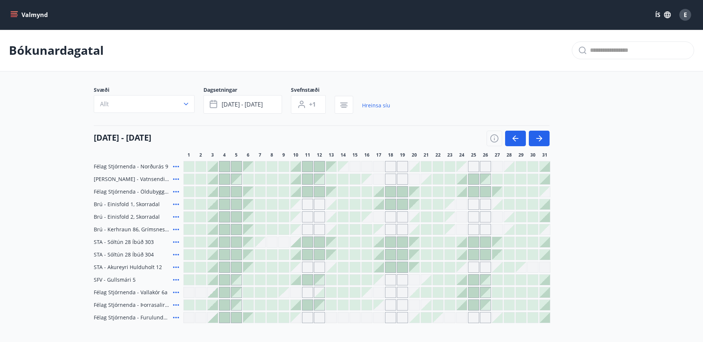
click at [685, 13] on span "E" at bounding box center [685, 15] width 3 height 8
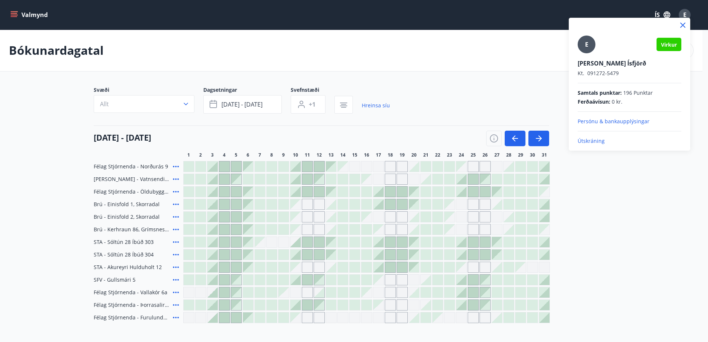
drag, startPoint x: 648, startPoint y: 220, endPoint x: 648, endPoint y: 214, distance: 6.3
click at [648, 217] on div at bounding box center [354, 171] width 708 height 342
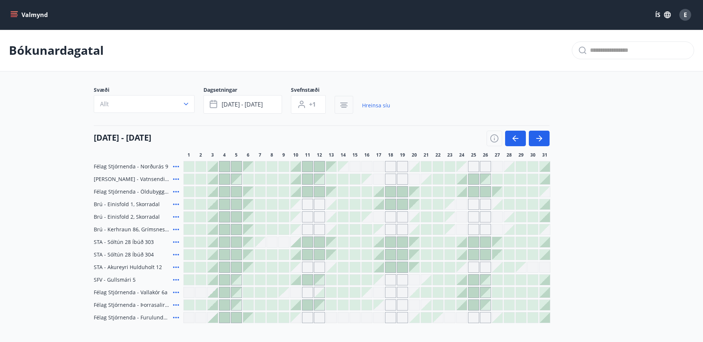
click at [337, 105] on button "button" at bounding box center [344, 105] width 19 height 18
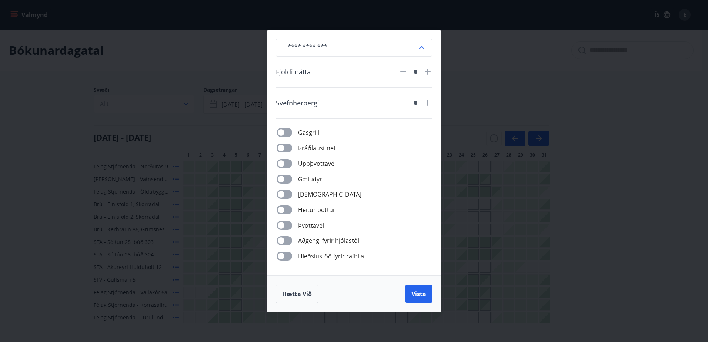
click at [430, 72] on icon at bounding box center [428, 72] width 6 height 6
type input "*"
click at [425, 100] on icon at bounding box center [427, 103] width 9 height 9
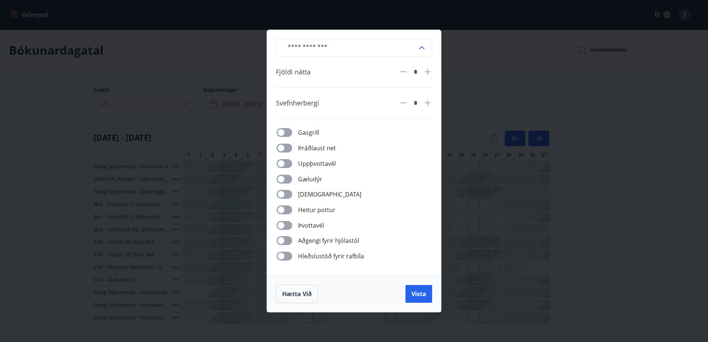
click at [425, 100] on icon at bounding box center [427, 103] width 9 height 9
click at [425, 101] on icon at bounding box center [427, 103] width 9 height 9
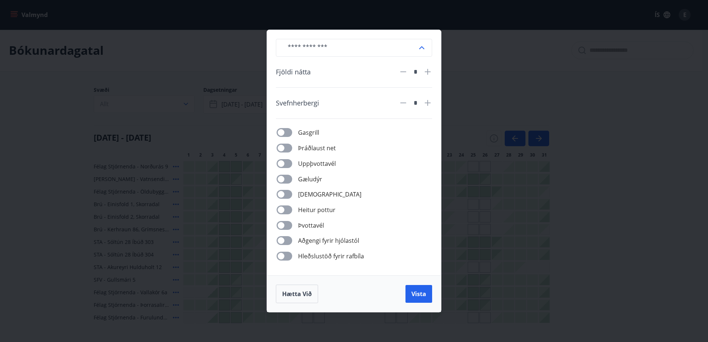
click at [425, 101] on icon at bounding box center [427, 103] width 9 height 9
click at [407, 102] on icon at bounding box center [403, 103] width 9 height 9
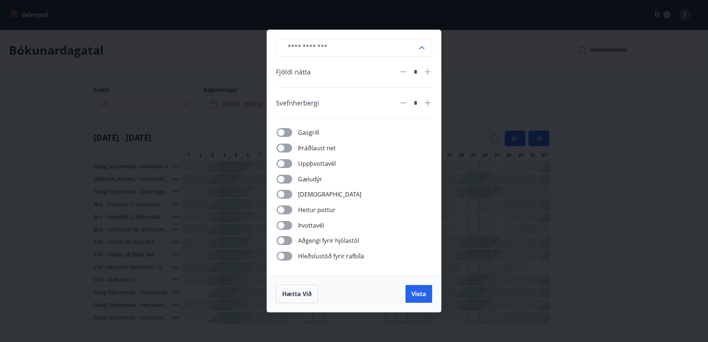
click at [407, 102] on icon at bounding box center [403, 103] width 9 height 9
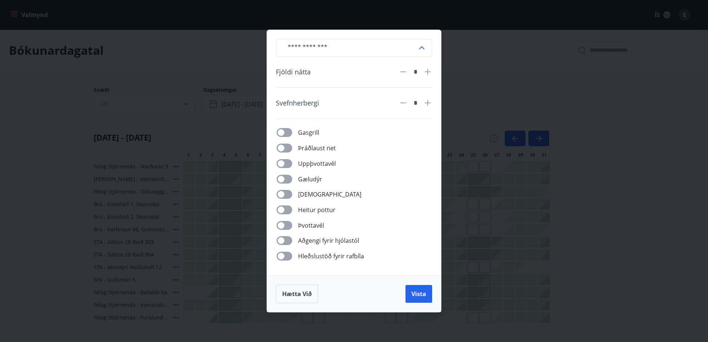
click at [407, 102] on icon at bounding box center [403, 103] width 9 height 9
click at [628, 118] on div "​ Fjöldi nátta * Svefnherbergi * Gasgrill Þráðlaust net Uppþvottavél Gæludýr Þu…" at bounding box center [354, 171] width 708 height 342
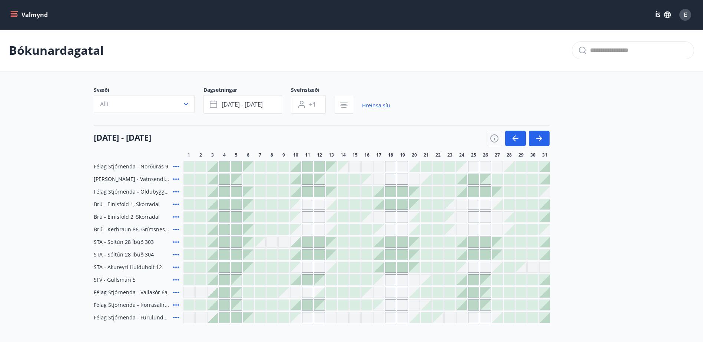
click at [174, 229] on icon at bounding box center [176, 229] width 6 height 1
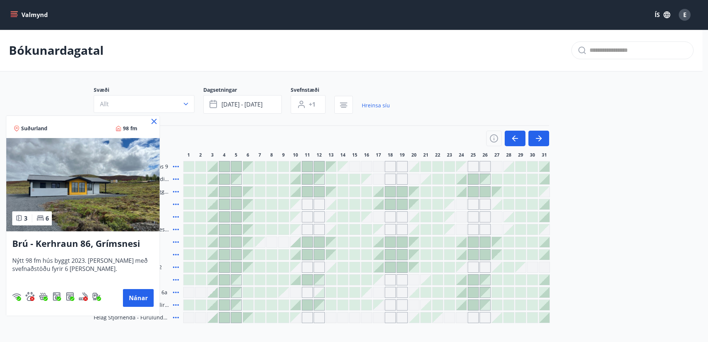
click at [154, 125] on icon at bounding box center [154, 121] width 9 height 9
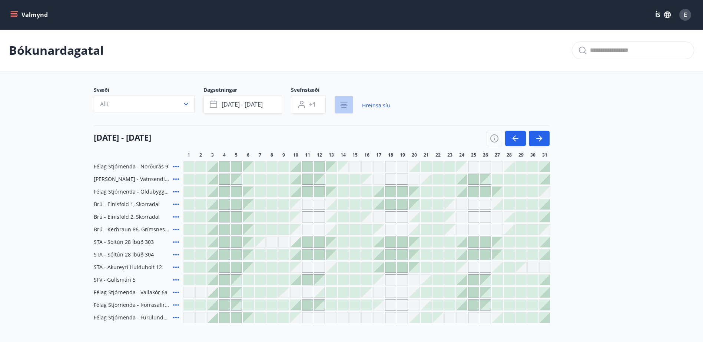
click at [345, 104] on icon "button" at bounding box center [343, 105] width 9 height 9
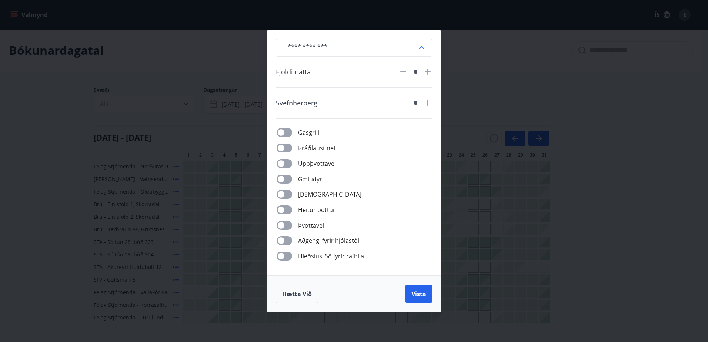
click at [430, 104] on icon at bounding box center [427, 103] width 9 height 9
type input "*"
click at [420, 293] on span "Vista" at bounding box center [419, 294] width 15 height 8
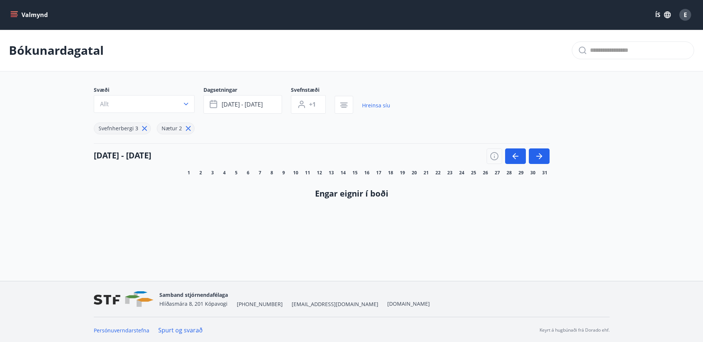
click at [187, 128] on icon at bounding box center [188, 128] width 8 height 8
type input "*"
